Goal: Transaction & Acquisition: Obtain resource

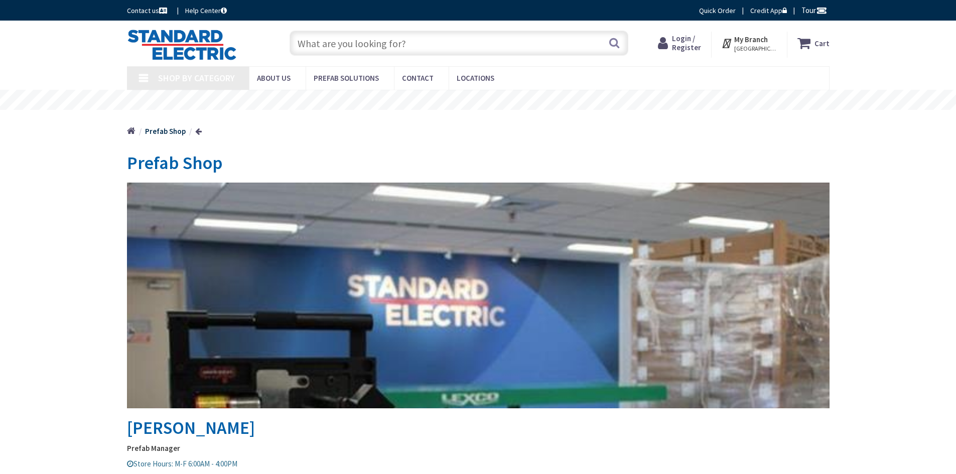
type input "[GEOGRAPHIC_DATA], [GEOGRAPHIC_DATA]"
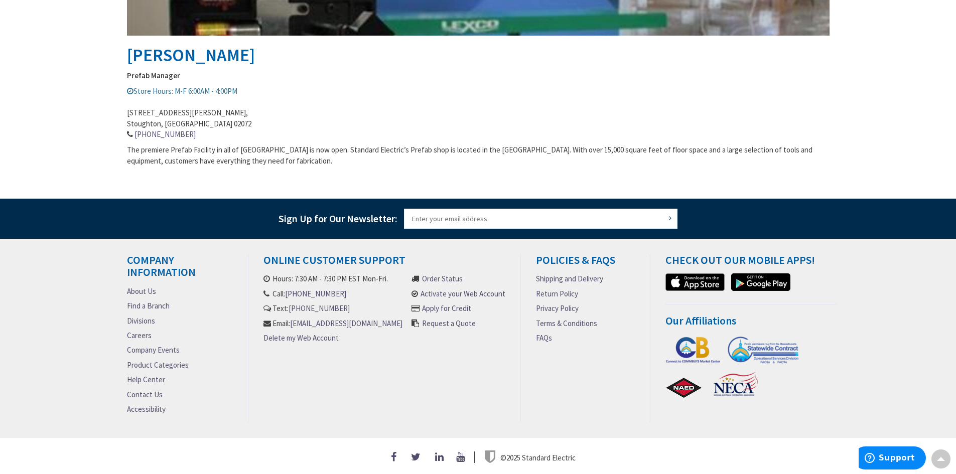
scroll to position [377, 0]
click at [146, 390] on link "Contact Us" at bounding box center [145, 395] width 36 height 11
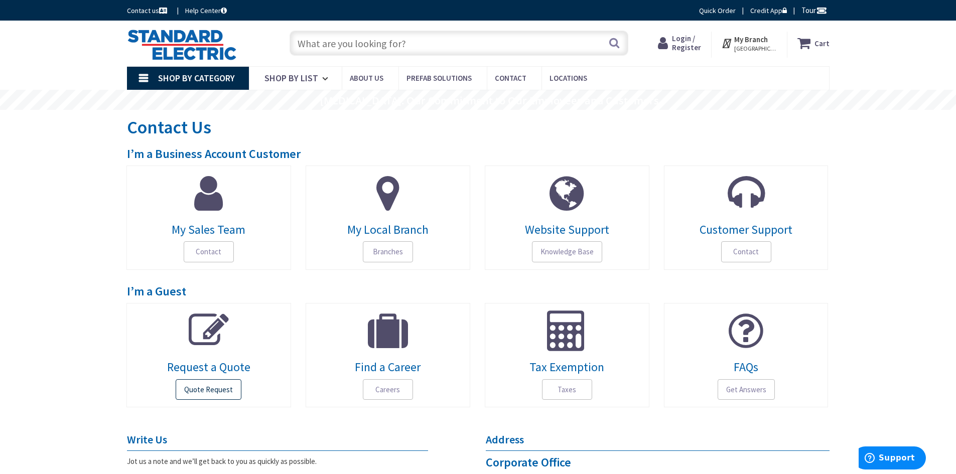
click at [213, 384] on span "Quote Request" at bounding box center [209, 390] width 66 height 21
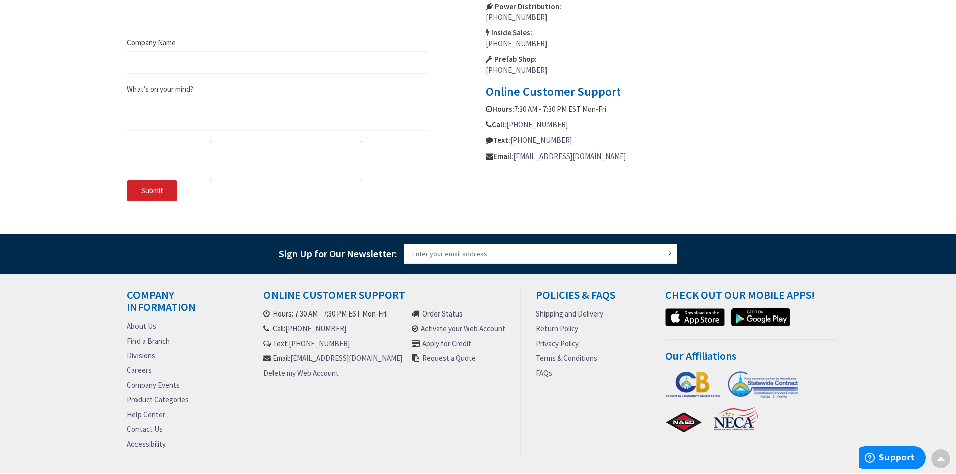
scroll to position [619, 0]
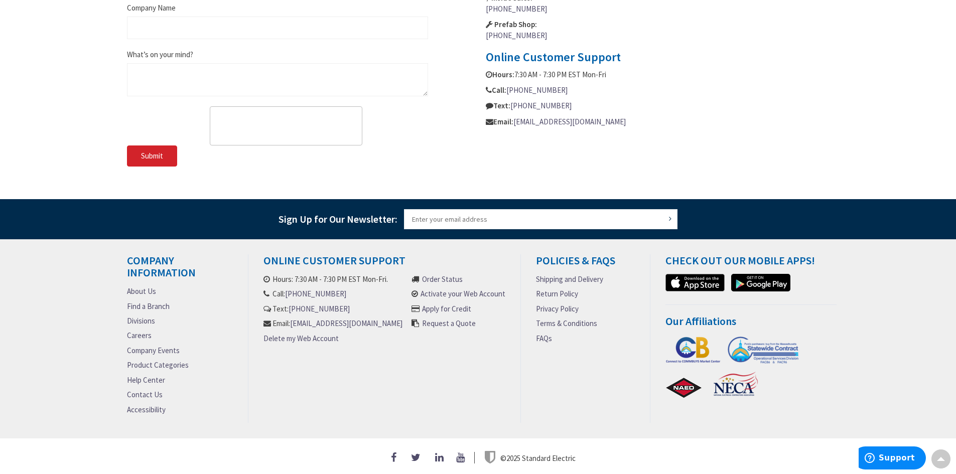
click at [156, 393] on link "Contact Us" at bounding box center [145, 395] width 36 height 11
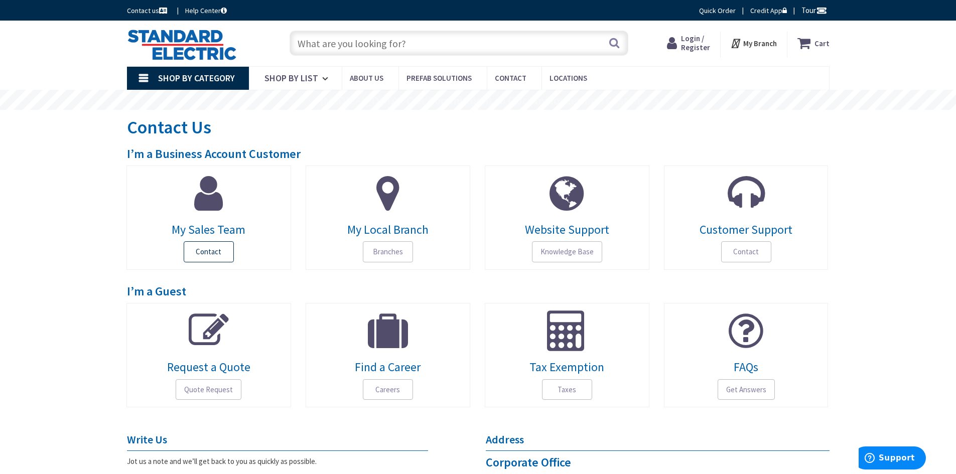
click at [211, 249] on span "Contact" at bounding box center [209, 251] width 50 height 21
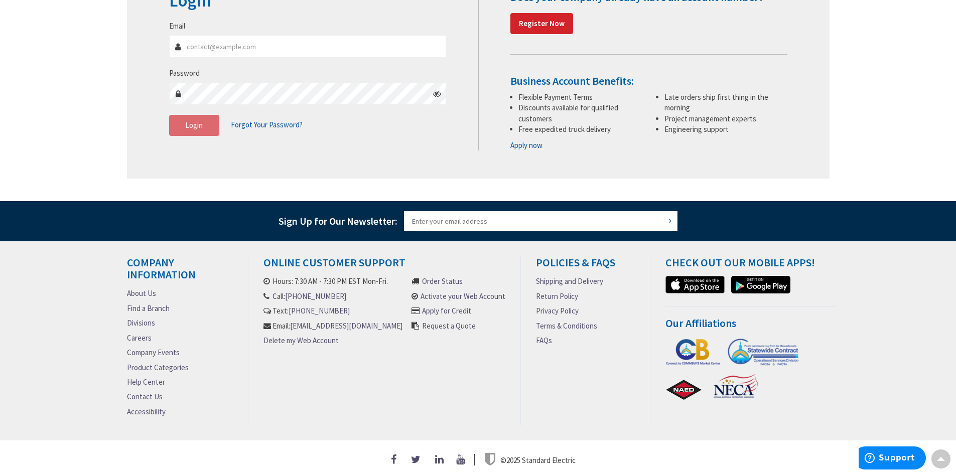
scroll to position [169, 0]
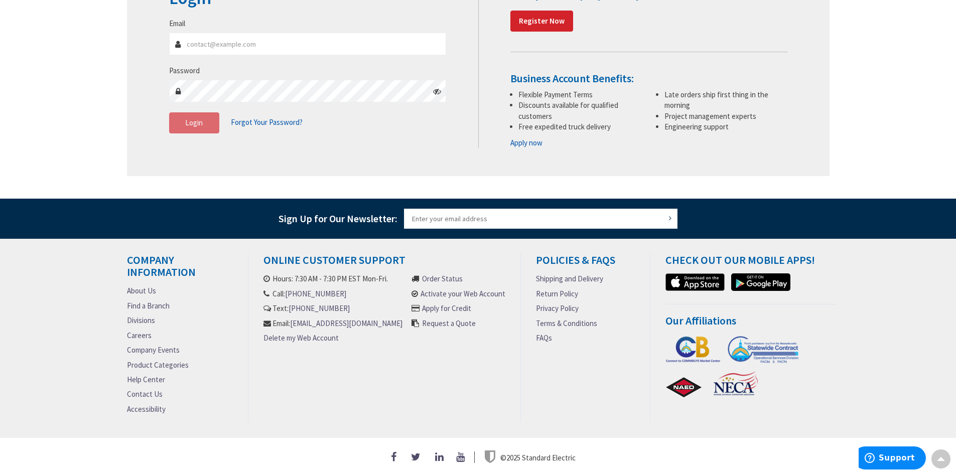
click at [434, 318] on link "Request a Quote" at bounding box center [449, 323] width 54 height 11
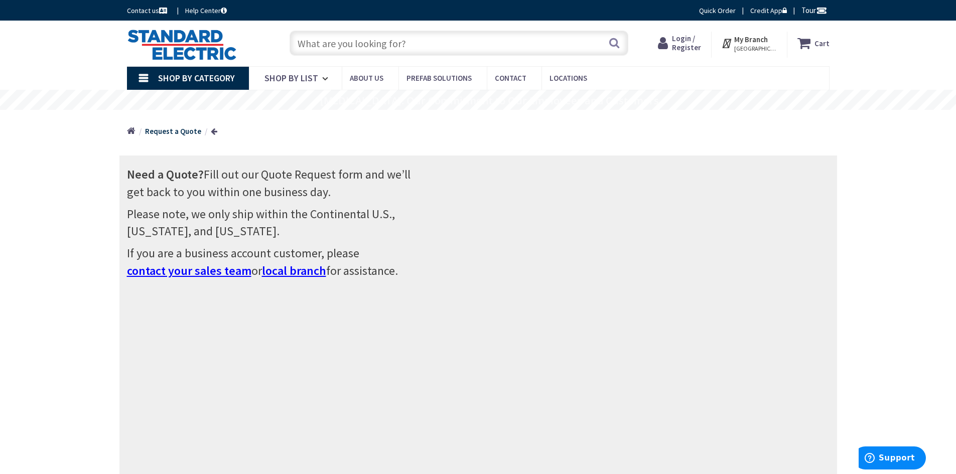
click at [220, 273] on span "contact your sales team" at bounding box center [189, 271] width 124 height 16
